Goal: Task Accomplishment & Management: Use online tool/utility

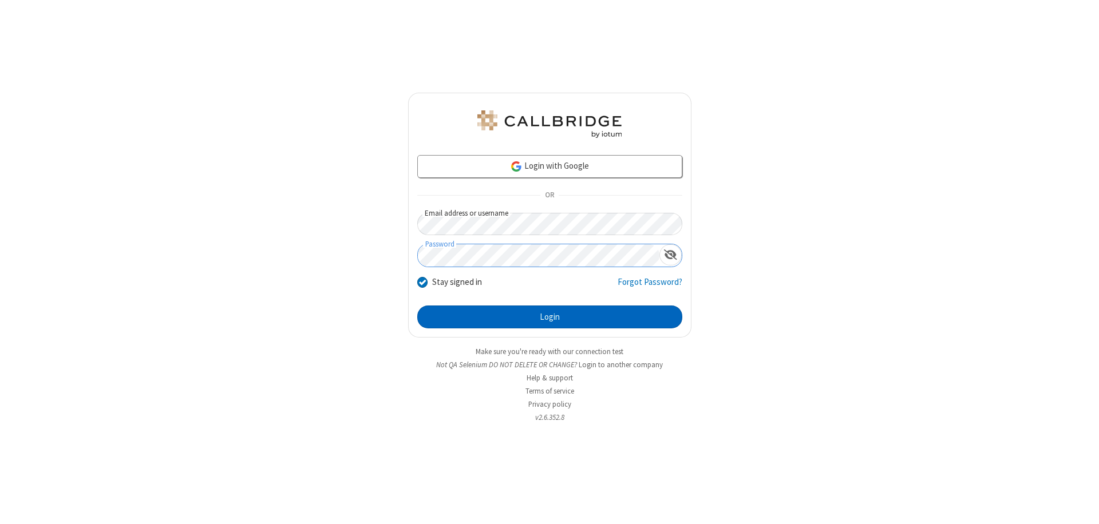
click at [549, 317] on button "Login" at bounding box center [549, 317] width 265 height 23
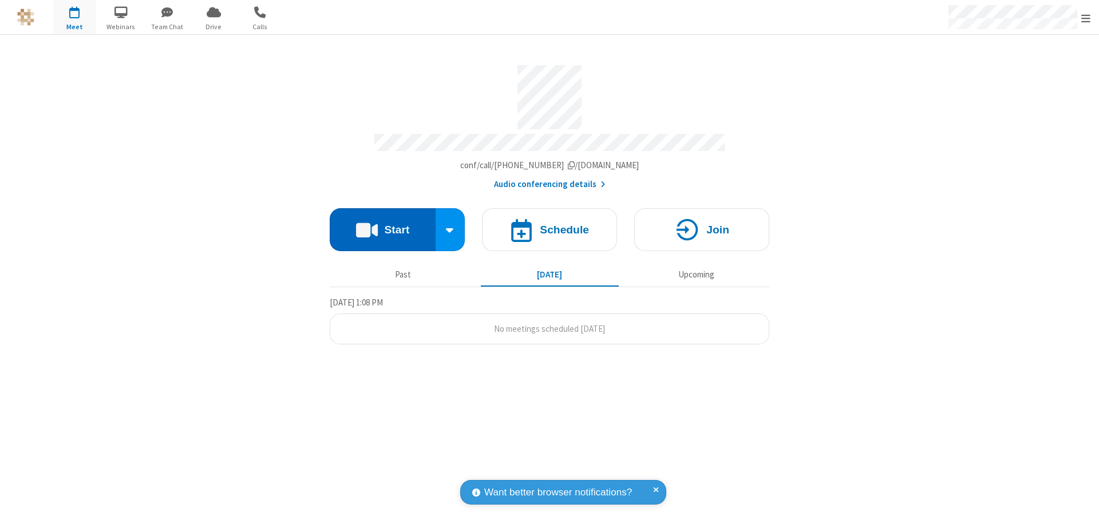
click at [382, 224] on button "Start" at bounding box center [383, 229] width 106 height 43
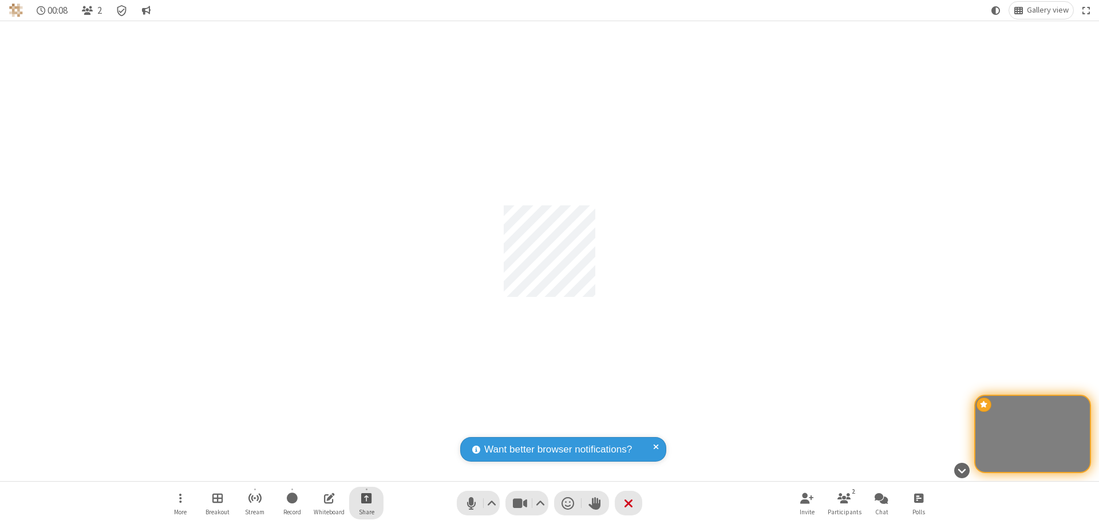
click at [366, 498] on span "Start sharing" at bounding box center [366, 498] width 11 height 14
click at [320, 470] on span "Share my screen" at bounding box center [320, 471] width 13 height 10
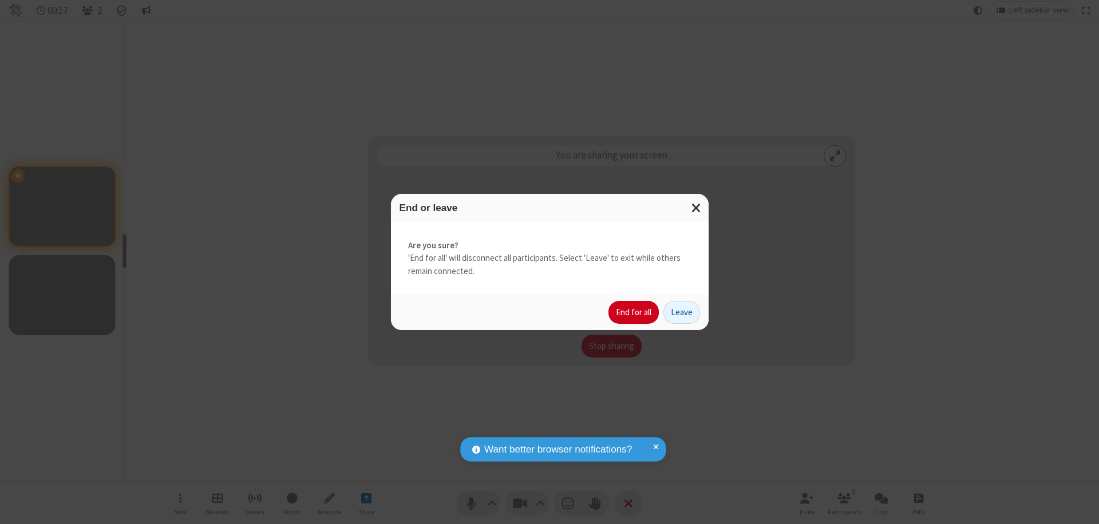
click at [634, 312] on button "End for all" at bounding box center [633, 312] width 50 height 23
